Goal: Task Accomplishment & Management: Manage account settings

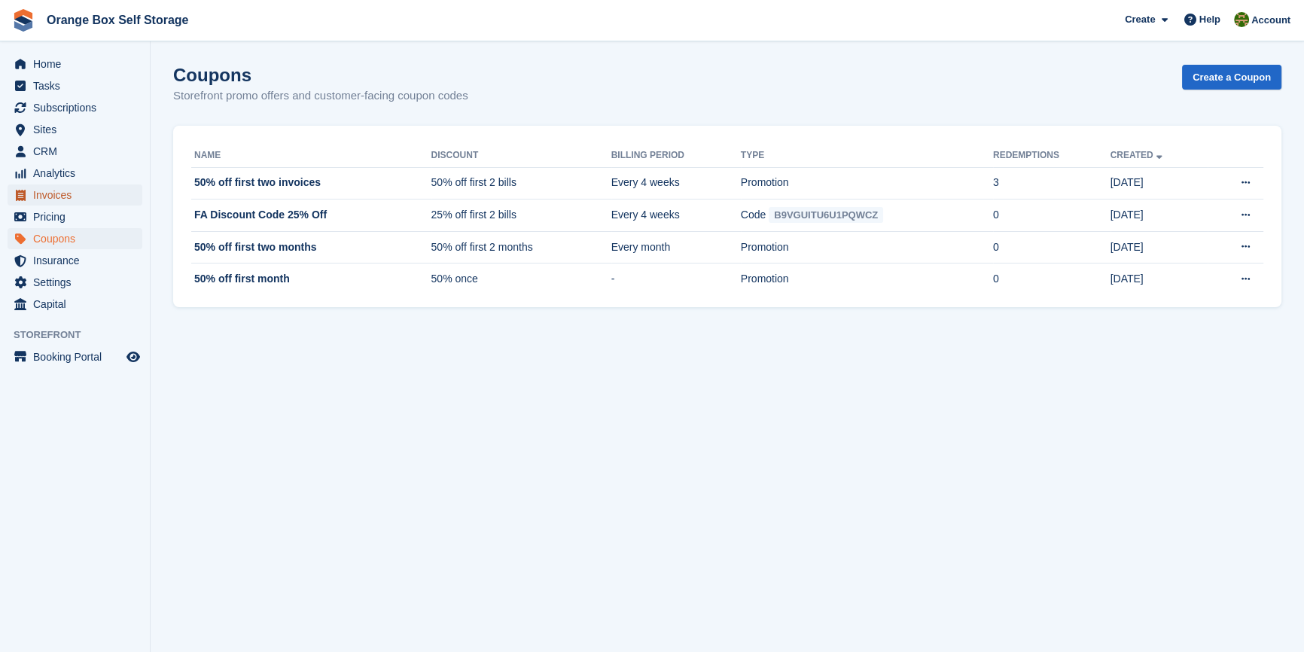
click at [58, 193] on span "Invoices" at bounding box center [78, 194] width 90 height 21
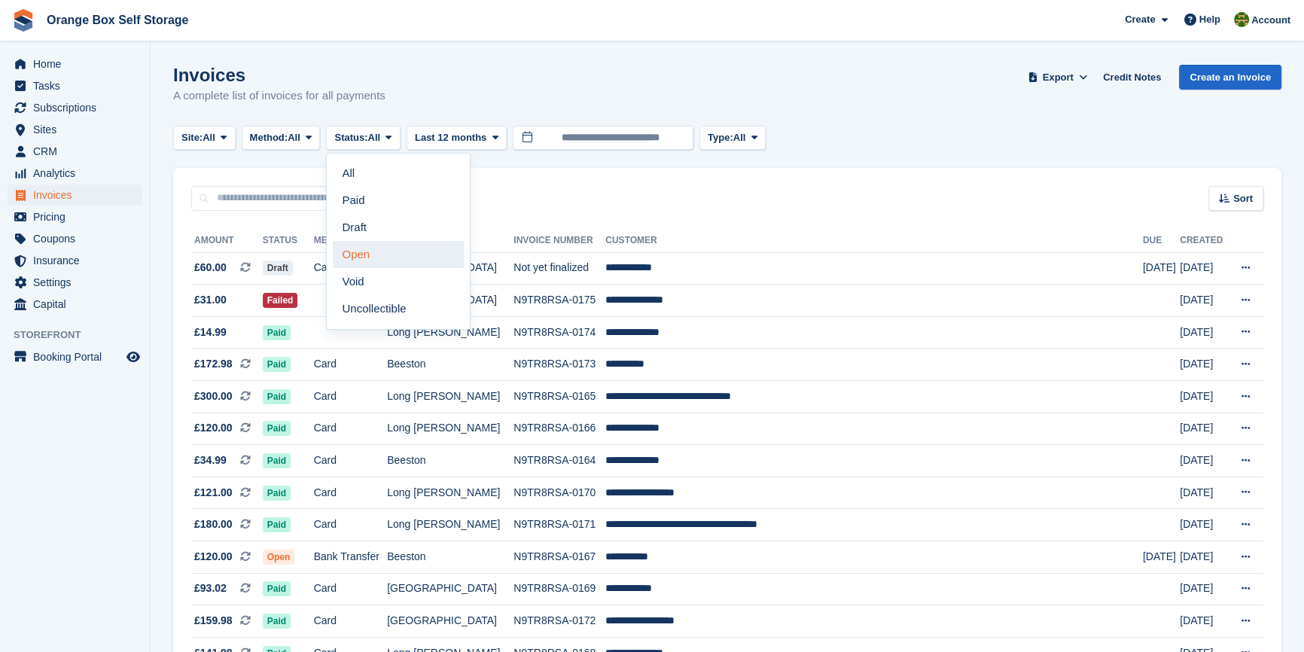
click at [377, 257] on link "Open" at bounding box center [398, 254] width 131 height 27
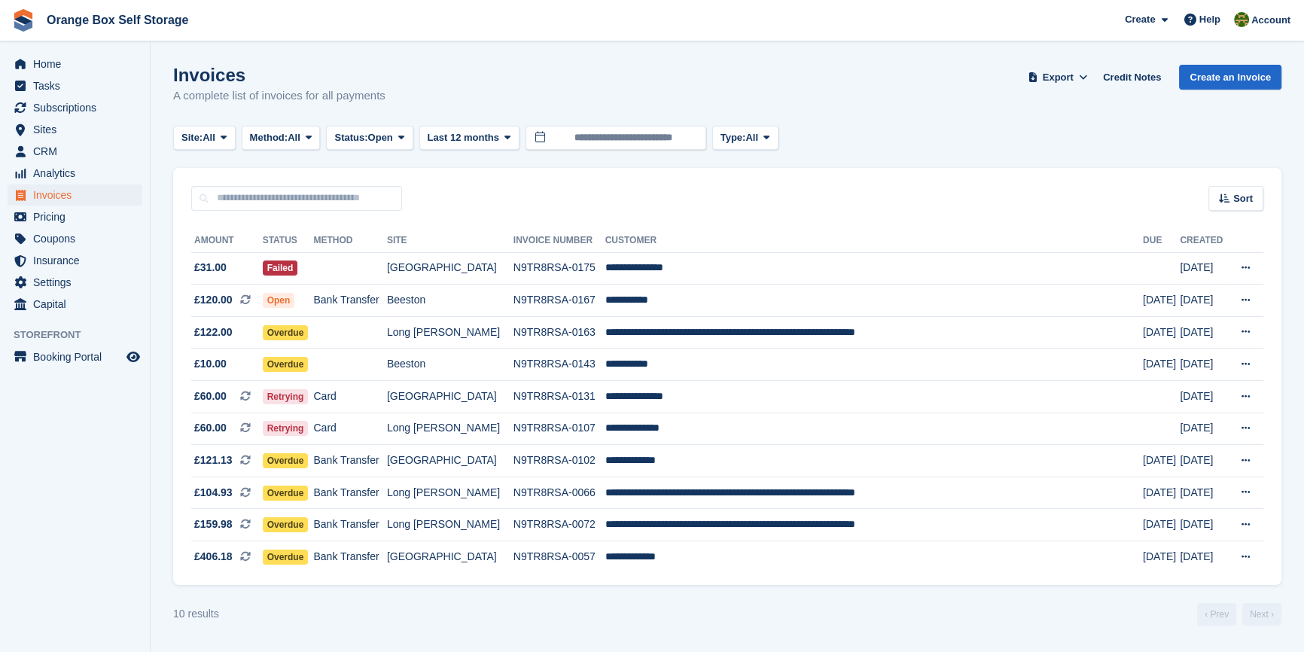
click at [91, 476] on aside "Home Tasks Subscriptions Subscriptions Subscriptions Contracts Price increases …" at bounding box center [75, 329] width 150 height 577
click at [386, 267] on td at bounding box center [349, 268] width 73 height 32
click at [79, 501] on aside "Home Tasks Subscriptions Subscriptions Subscriptions Contracts Price increases …" at bounding box center [75, 329] width 150 height 577
